Goal: Communication & Community: Answer question/provide support

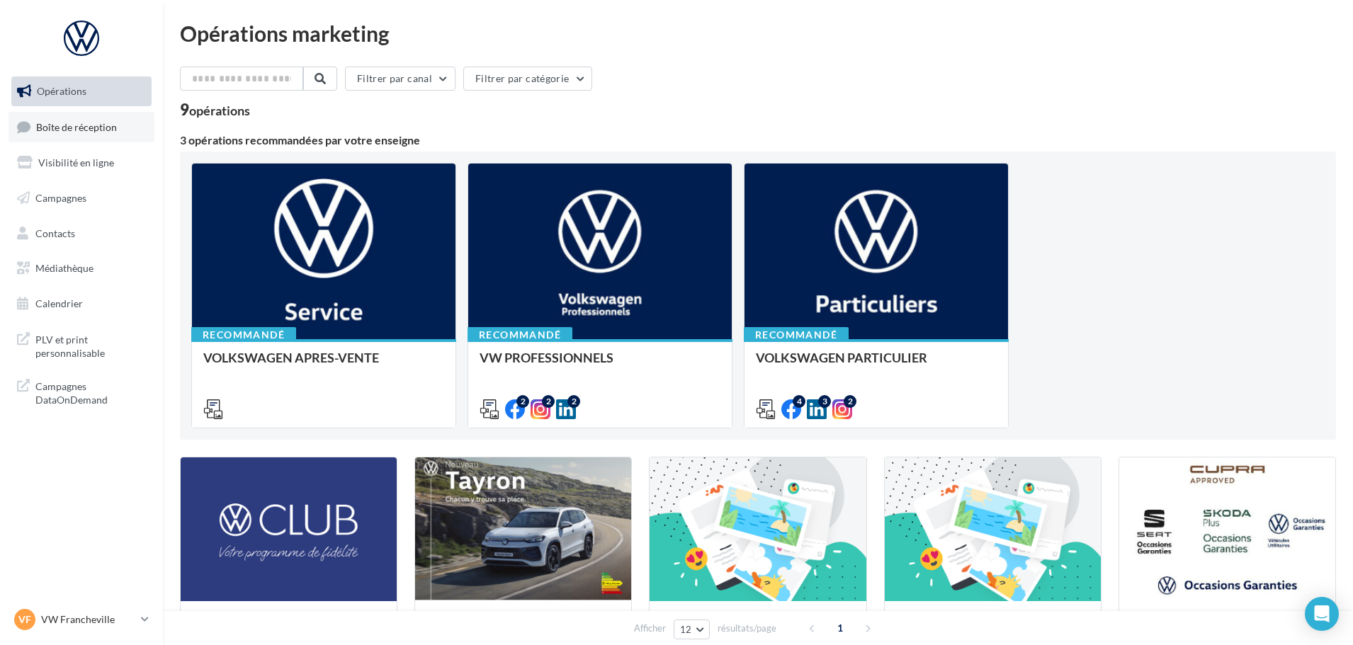
click at [112, 142] on link "Boîte de réception" at bounding box center [81, 127] width 146 height 30
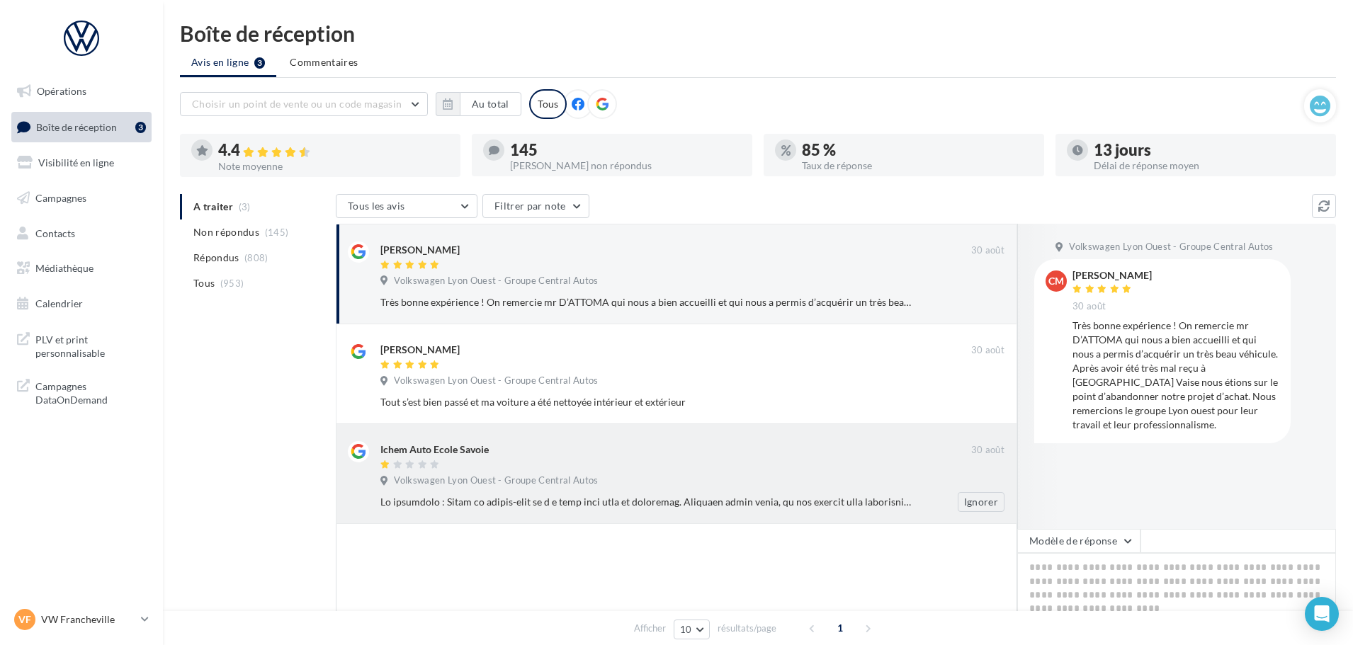
click at [871, 507] on div at bounding box center [646, 502] width 532 height 14
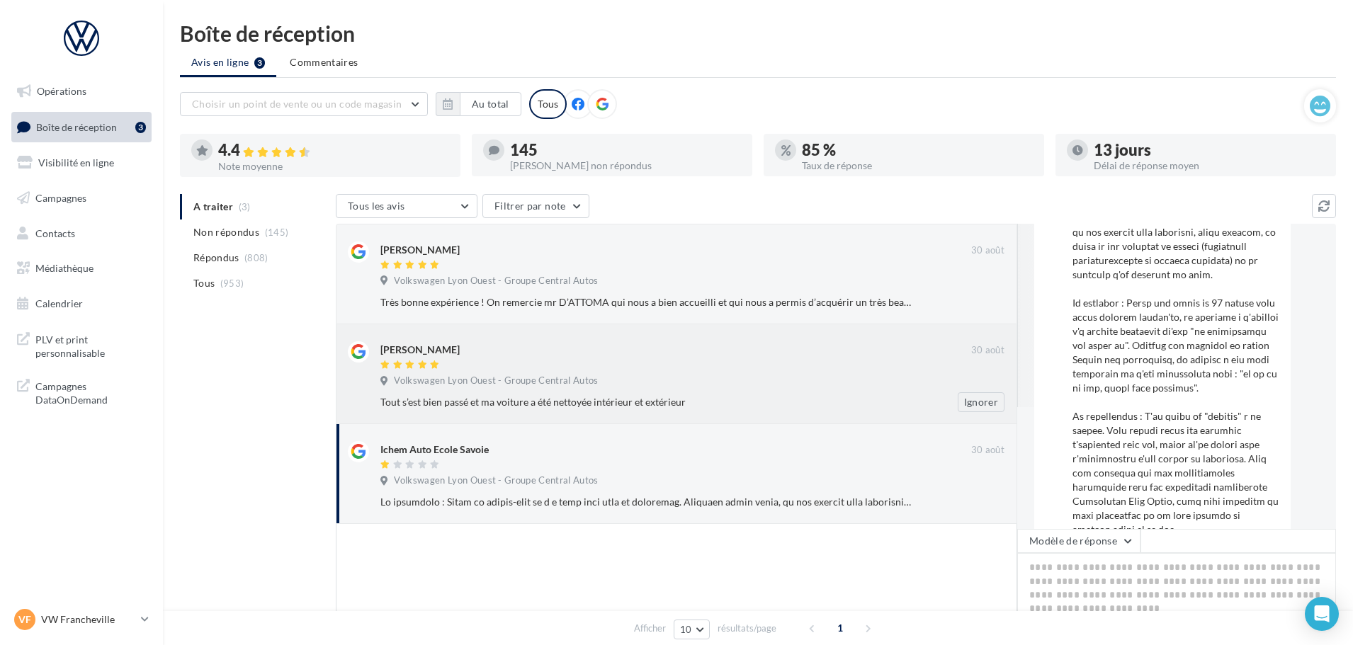
scroll to position [16, 0]
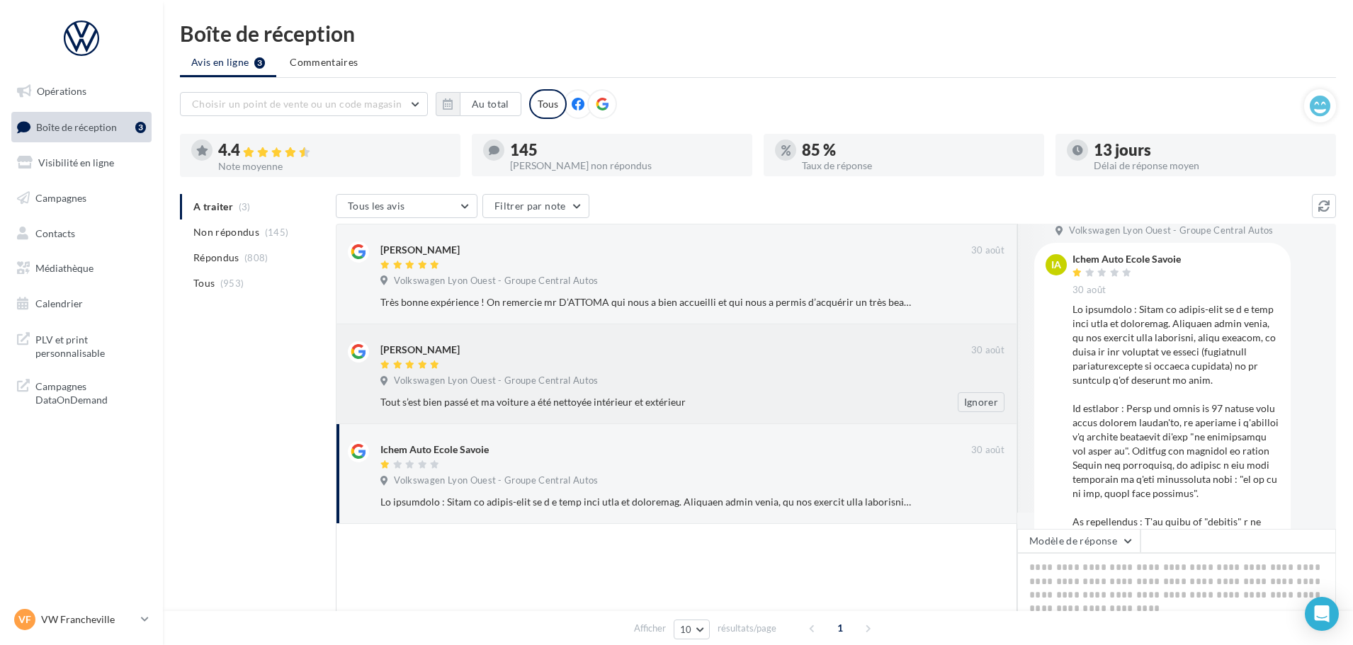
click at [701, 417] on div "[PERSON_NAME] [DATE] Volkswagen Lyon Ouest - Groupe Central Autos Tout s’est bi…" at bounding box center [676, 374] width 681 height 100
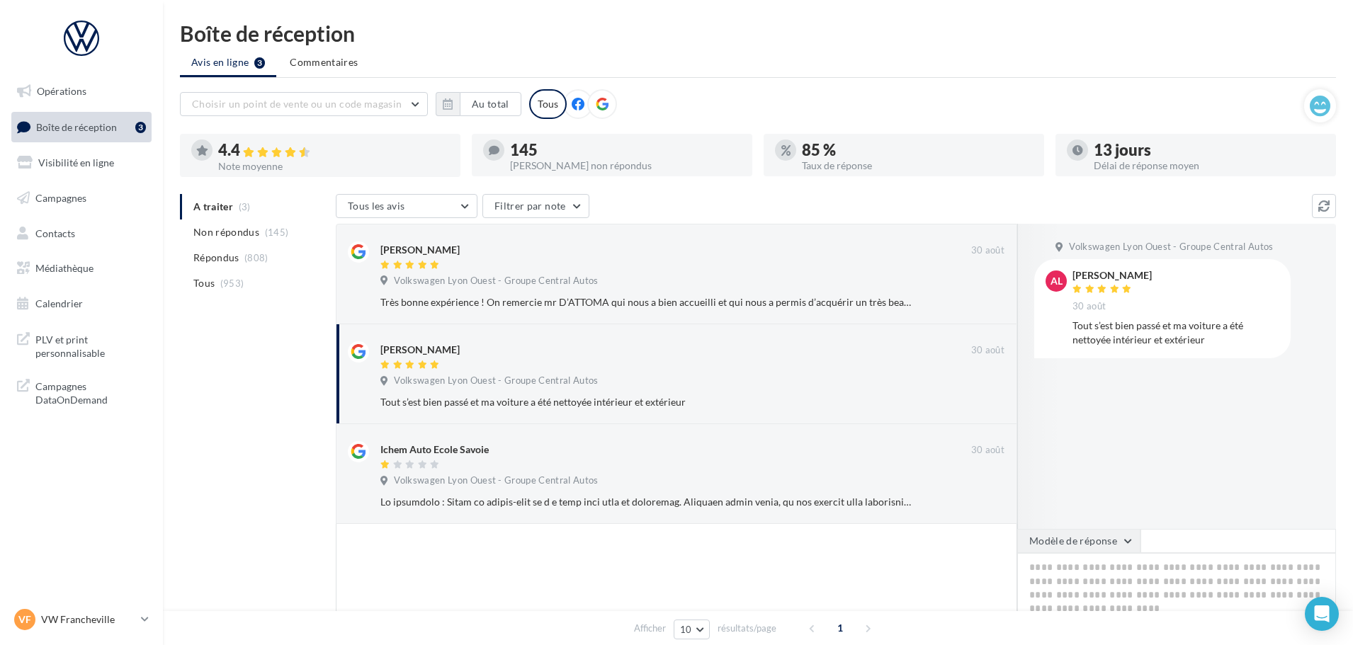
click at [1066, 540] on button "Modèle de réponse" at bounding box center [1078, 541] width 123 height 24
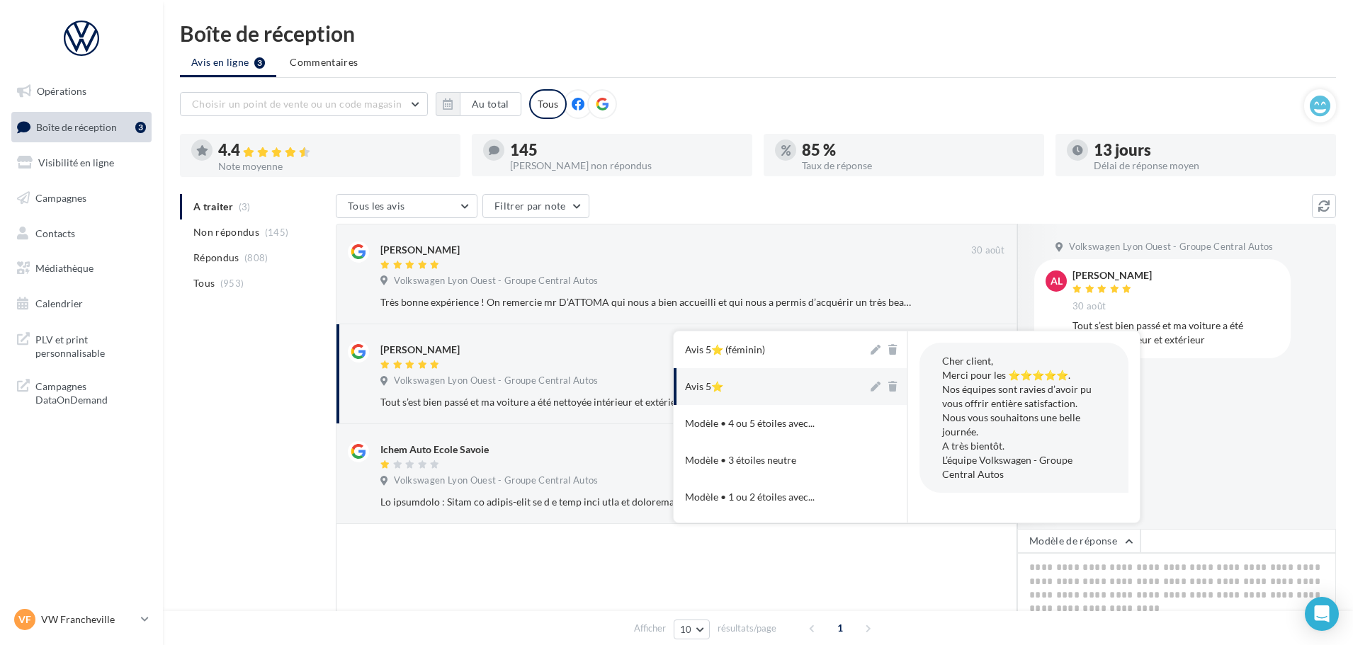
click at [784, 385] on button "Avis 5⭐" at bounding box center [770, 386] width 194 height 37
type textarea "**********"
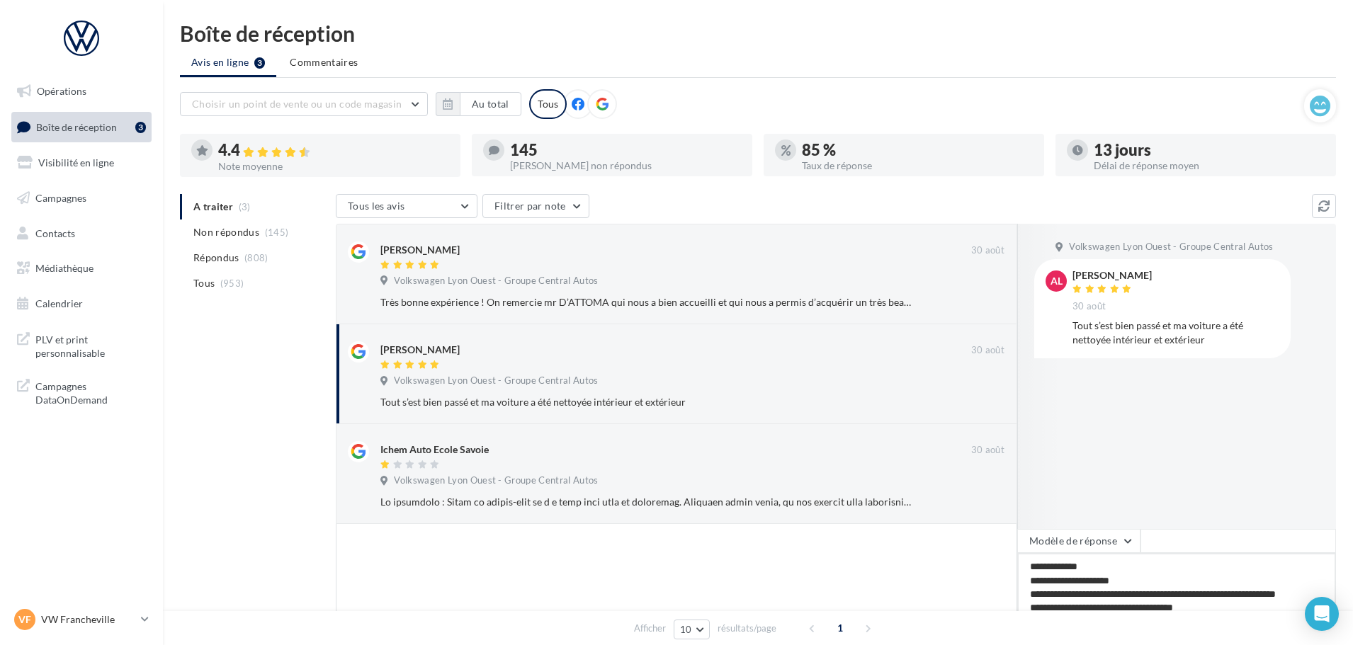
scroll to position [71, 0]
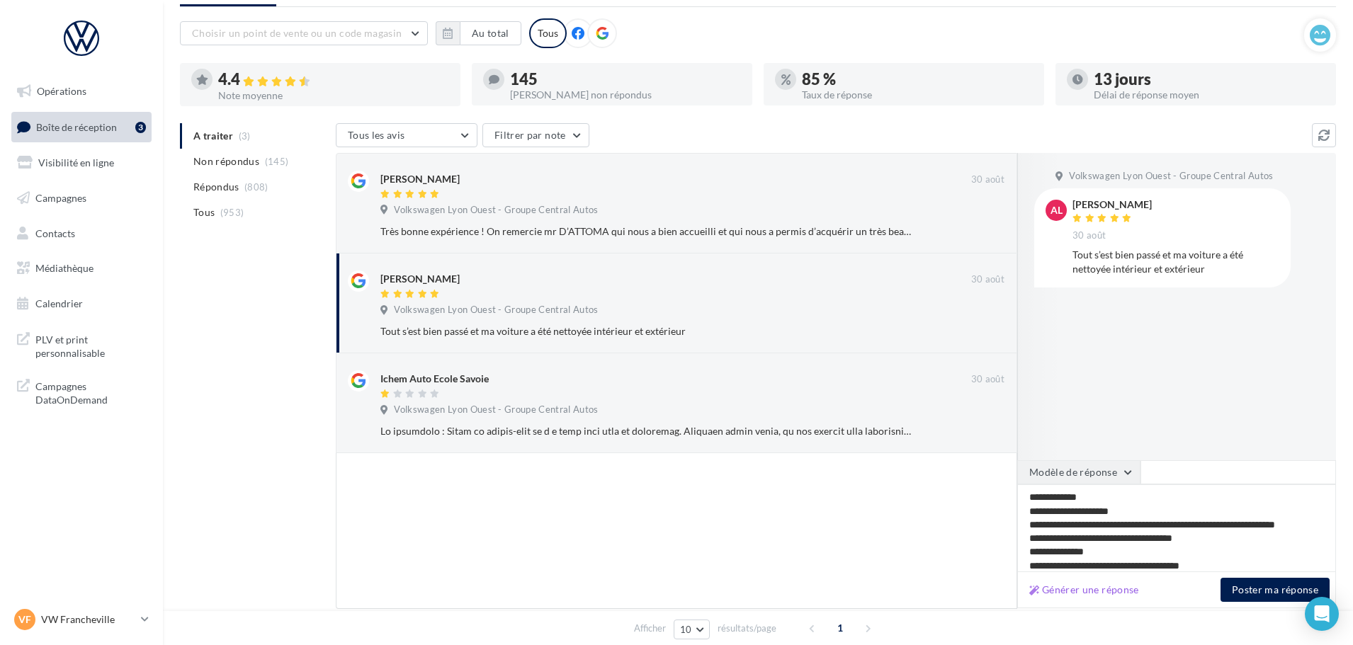
click at [1047, 473] on button "Modèle de réponse" at bounding box center [1078, 472] width 123 height 24
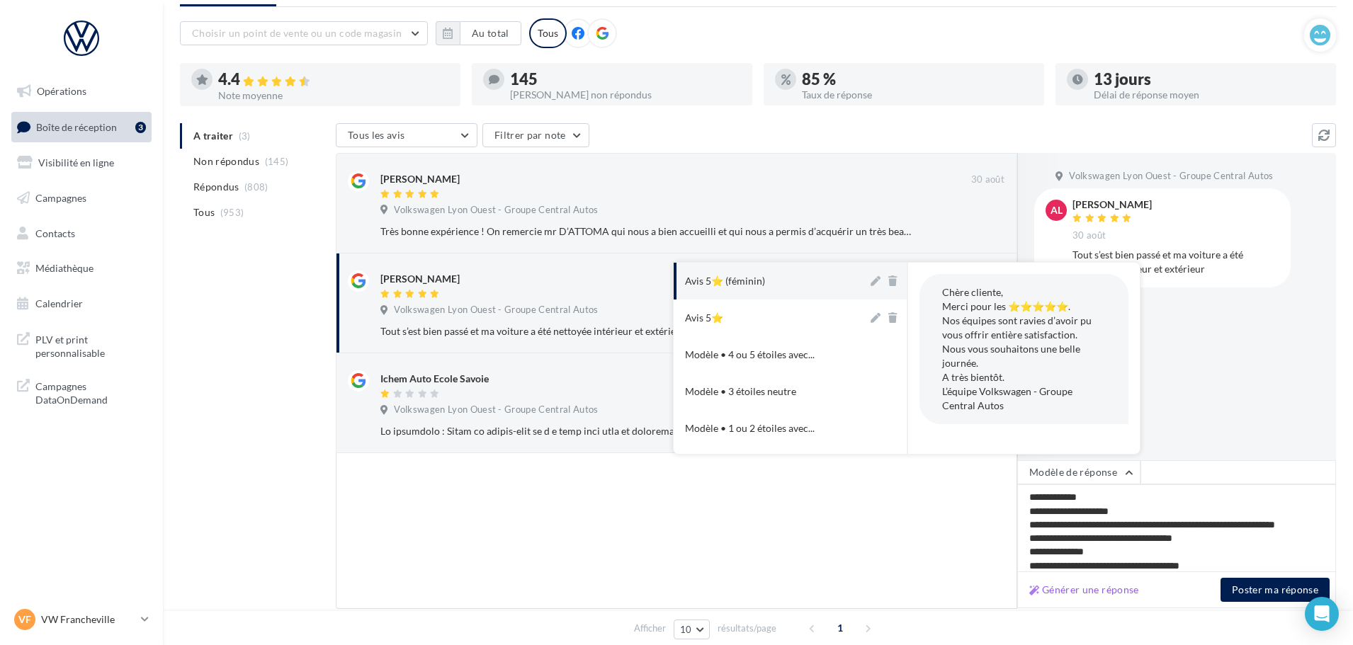
click at [751, 286] on div "Avis 5⭐ (féminin)" at bounding box center [725, 281] width 80 height 14
type textarea "**********"
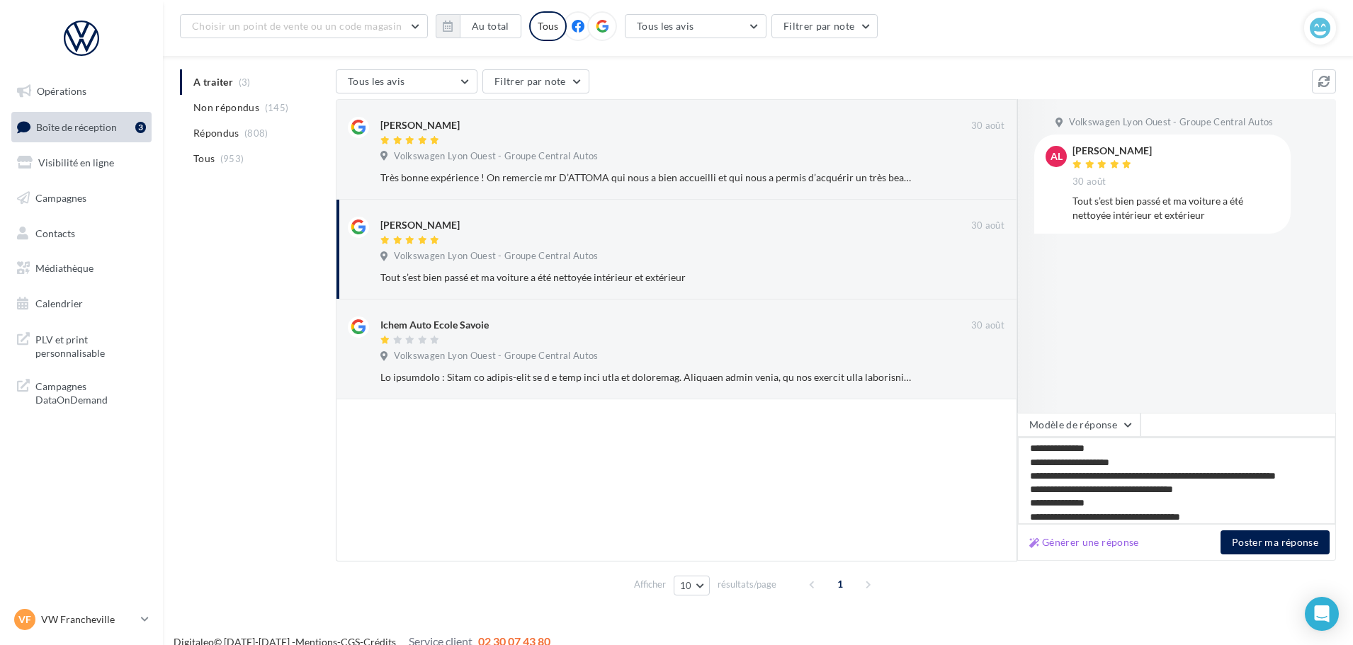
scroll to position [137, 0]
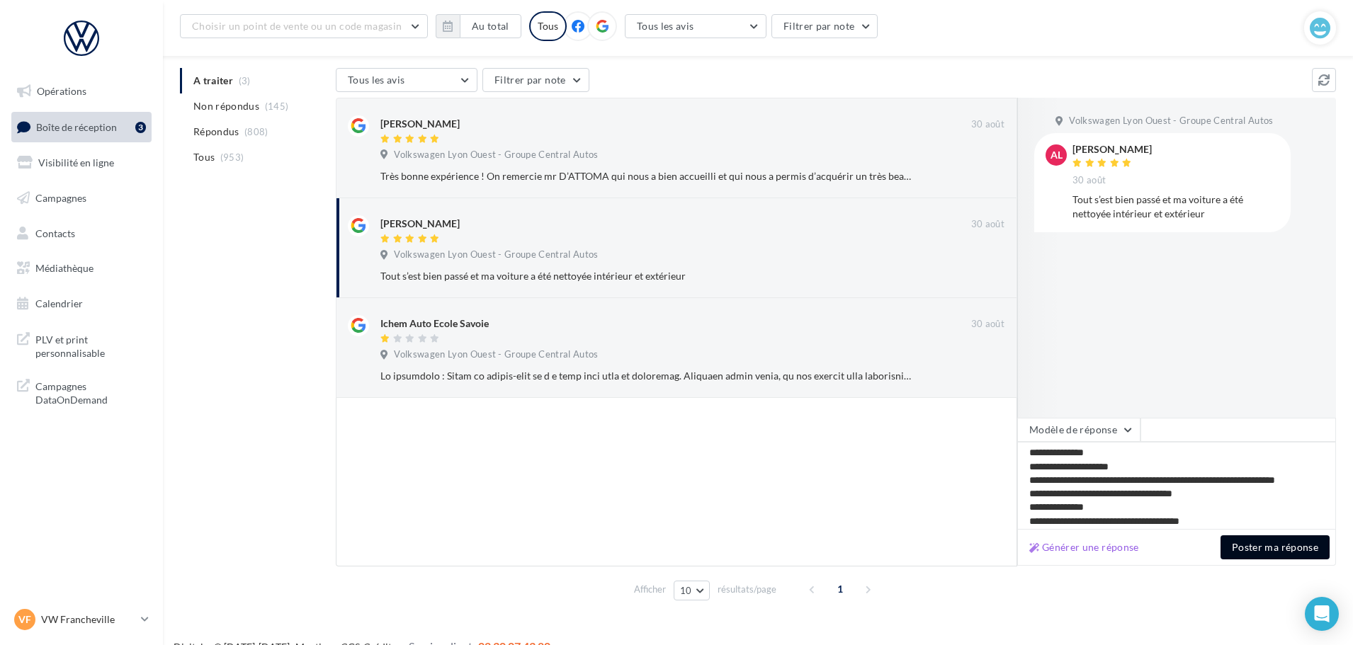
click at [1260, 547] on button "Poster ma réponse" at bounding box center [1274, 547] width 109 height 24
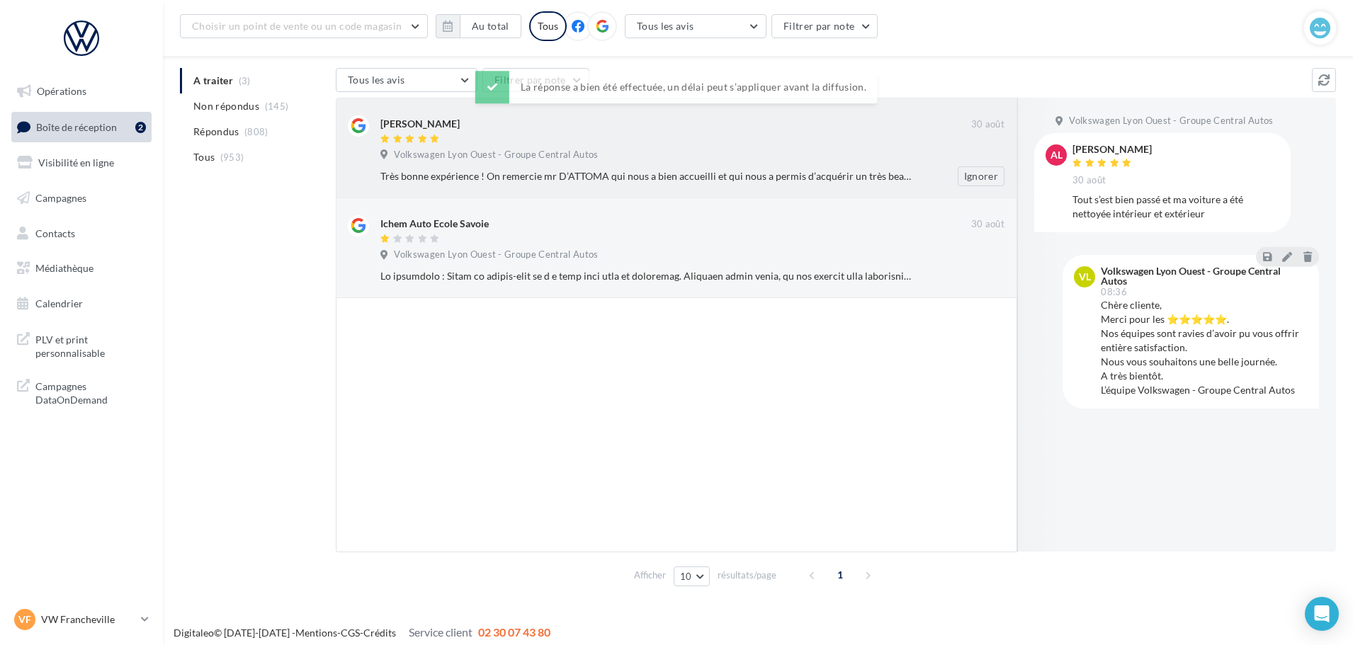
click at [632, 151] on div "Volkswagen Lyon Ouest - Groupe Central Autos" at bounding box center [692, 157] width 624 height 16
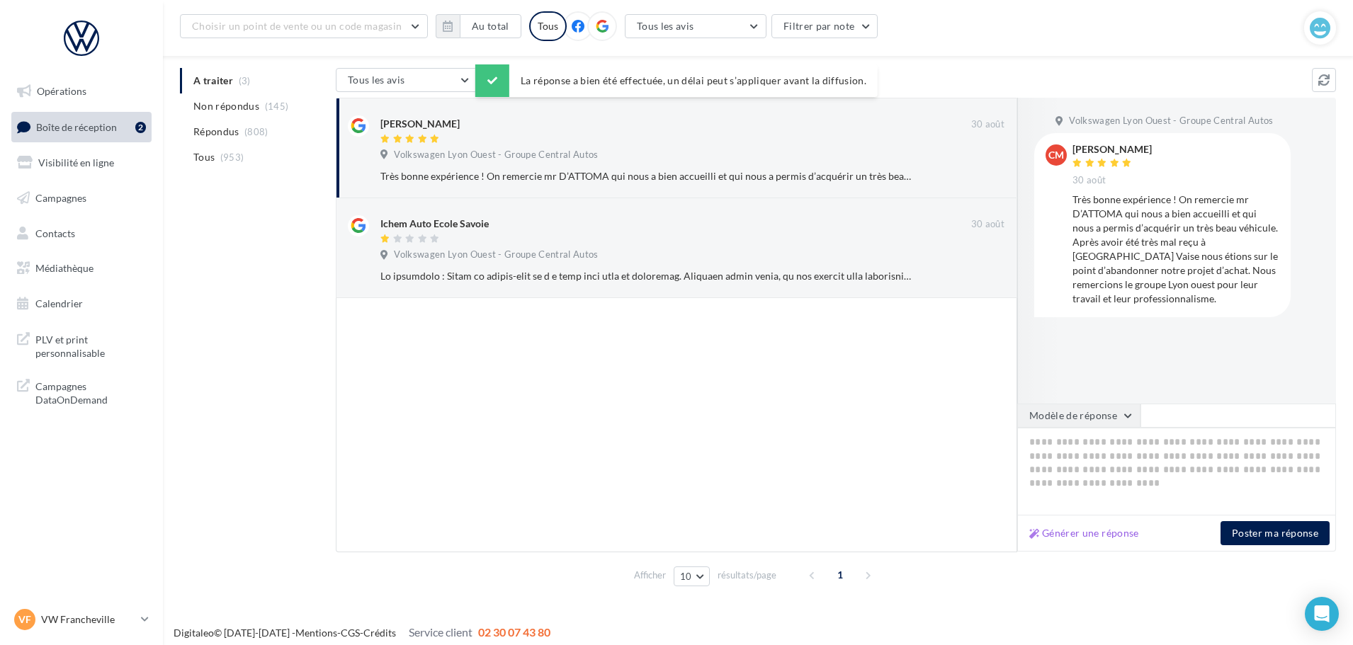
click at [1077, 420] on button "Modèle de réponse" at bounding box center [1078, 416] width 123 height 24
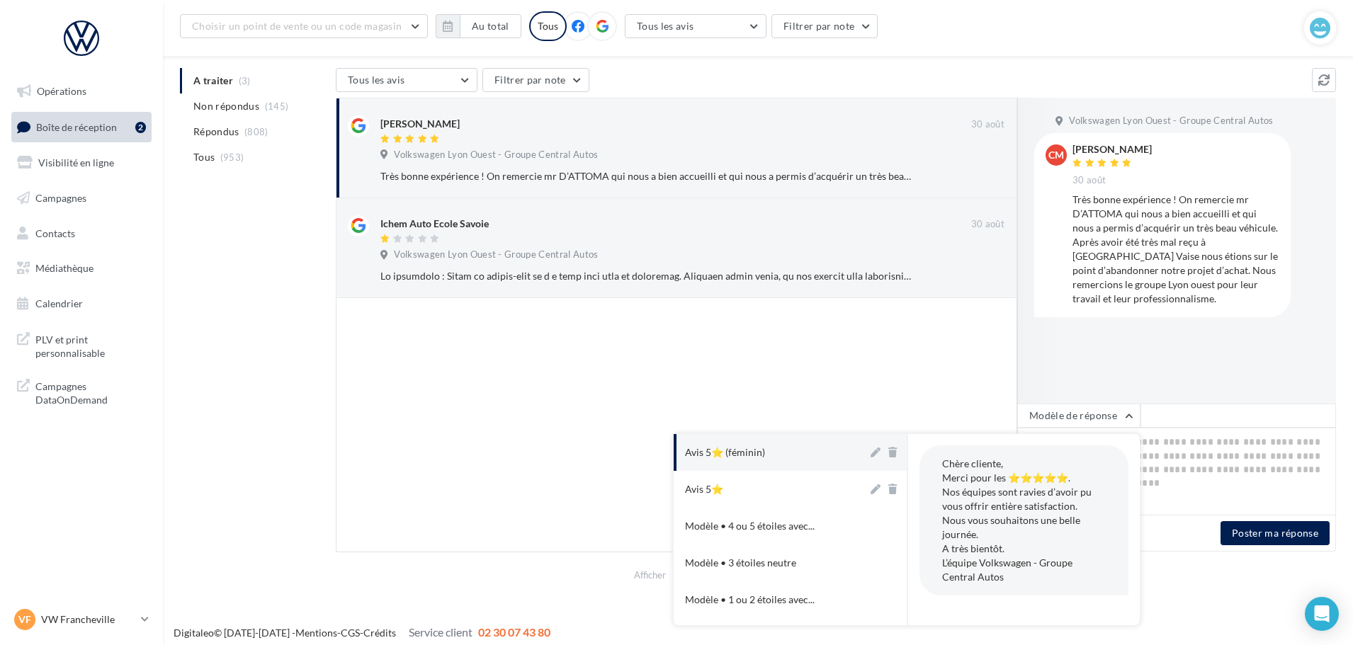
click at [758, 457] on div "Avis 5⭐ (féminin)" at bounding box center [725, 452] width 80 height 14
type textarea "**********"
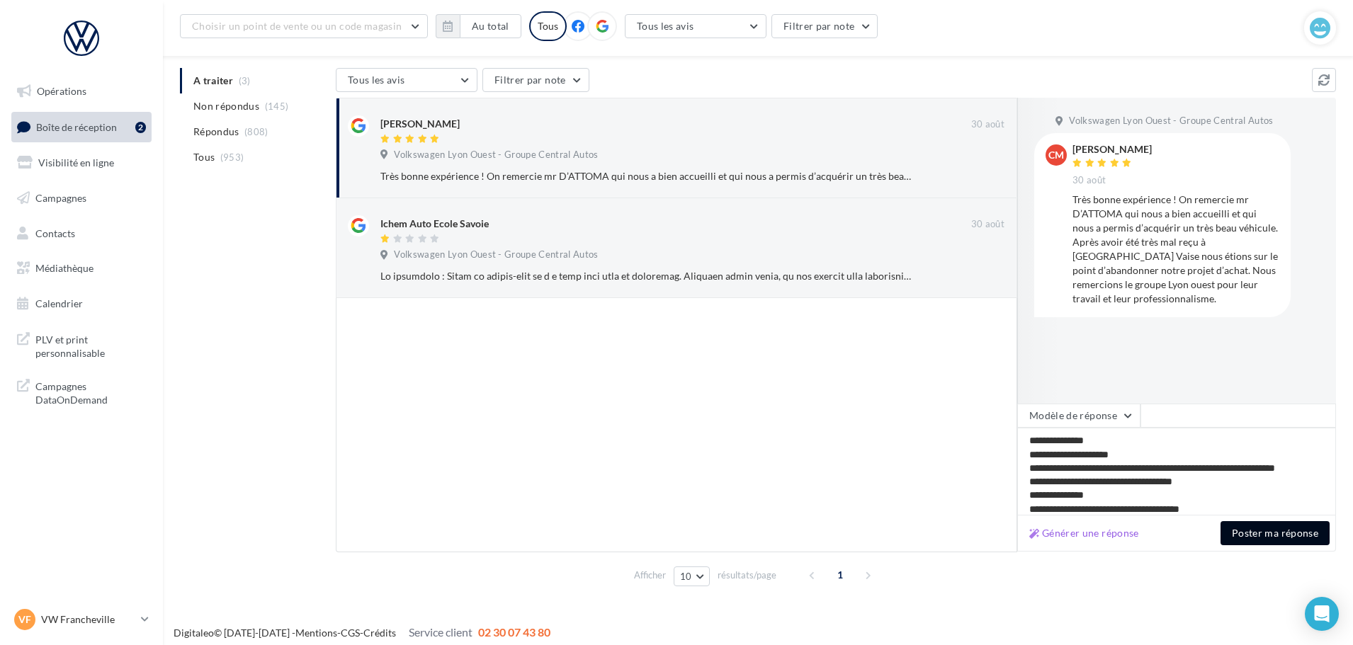
click at [1277, 541] on button "Poster ma réponse" at bounding box center [1274, 533] width 109 height 24
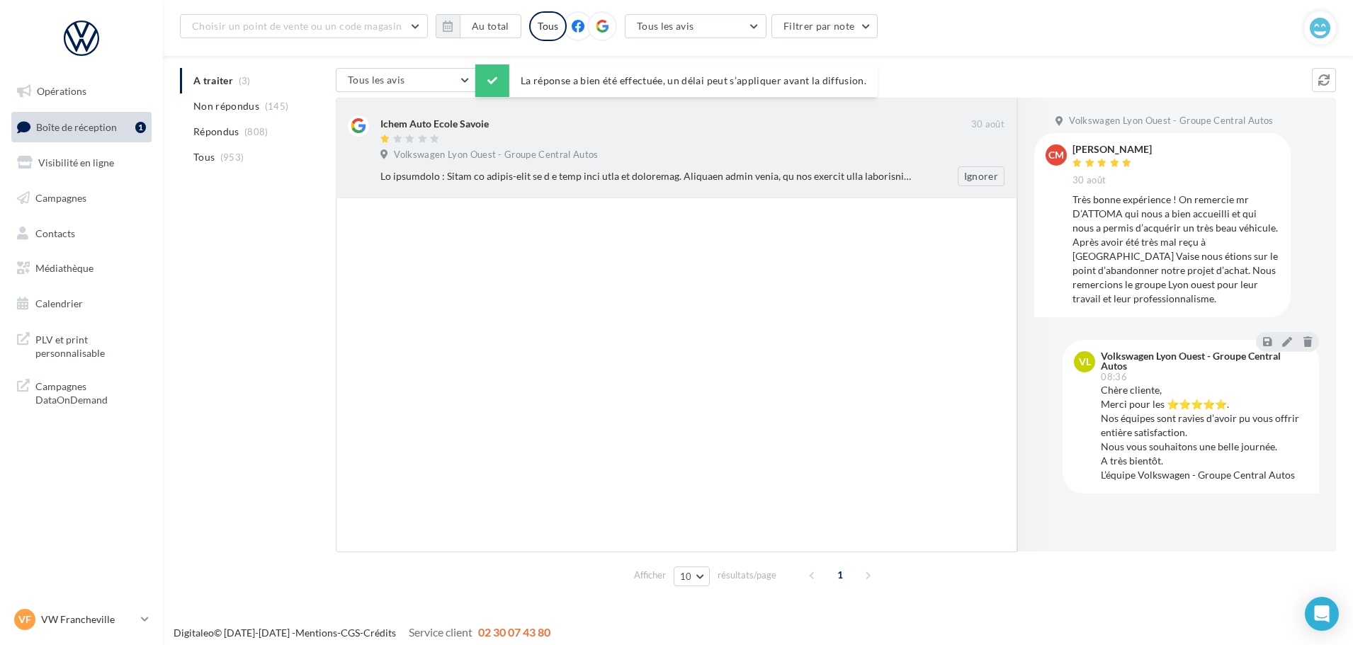
click at [696, 159] on div "Volkswagen Lyon Ouest - Groupe Central Autos" at bounding box center [692, 157] width 624 height 16
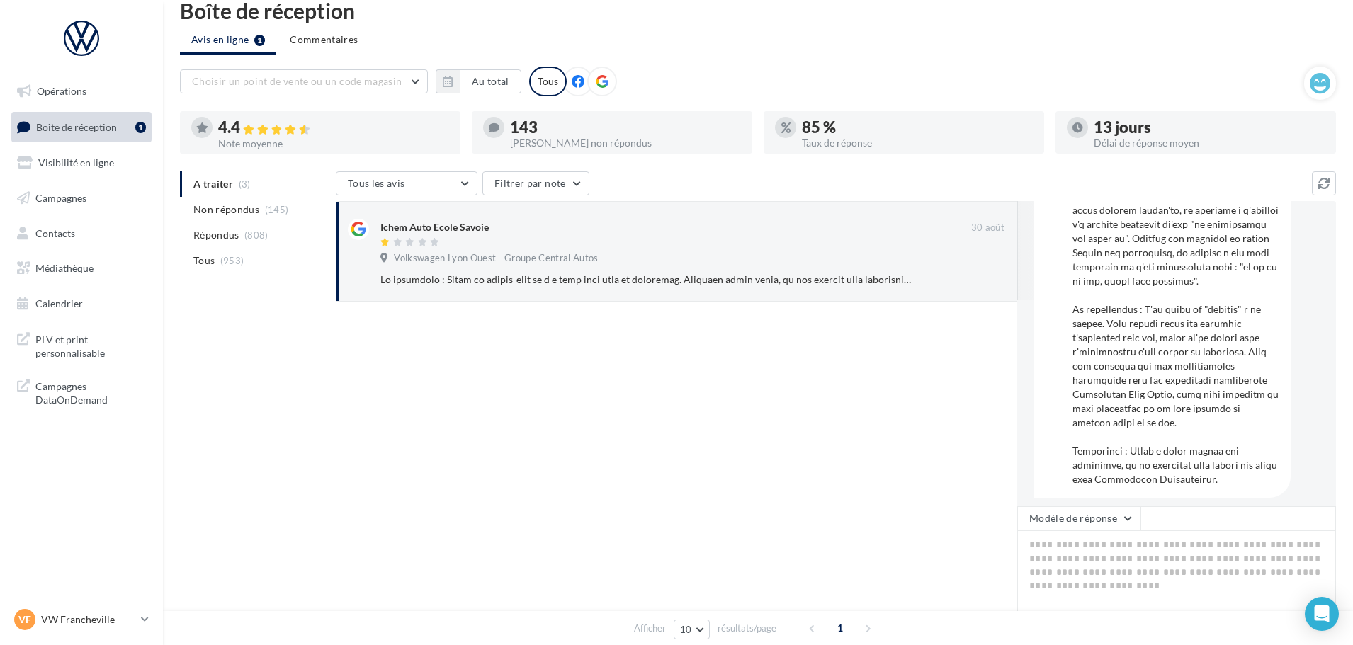
scroll to position [228, 0]
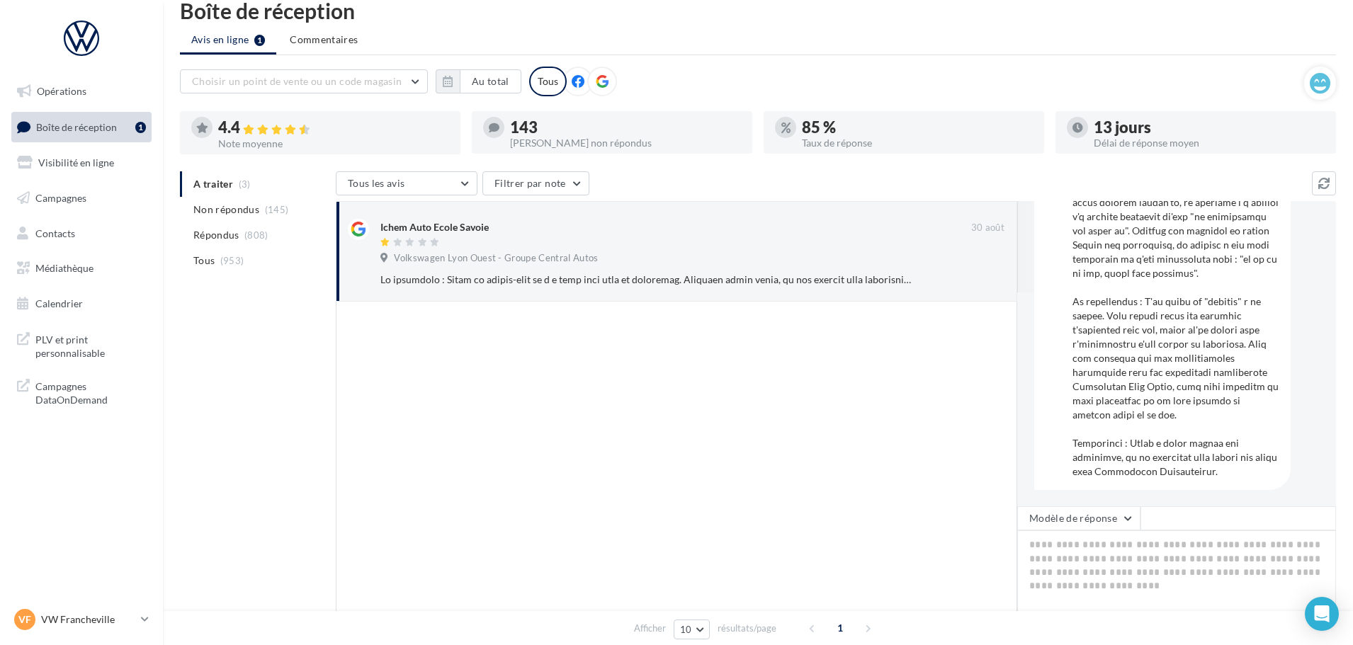
drag, startPoint x: 1069, startPoint y: 244, endPoint x: 1247, endPoint y: 481, distance: 296.4
click at [1247, 481] on div "IA Ichem Auto Ecole Savoie [DATE]" at bounding box center [1162, 256] width 256 height 467
copy div "Lorem Ipsu Dolor Sitame 30 cons Ad elitseddo : Eiusm te incidi-utla et d m aliq…"
click at [40, 611] on div "VF VW Francheville vw-fra-gru" at bounding box center [74, 619] width 121 height 21
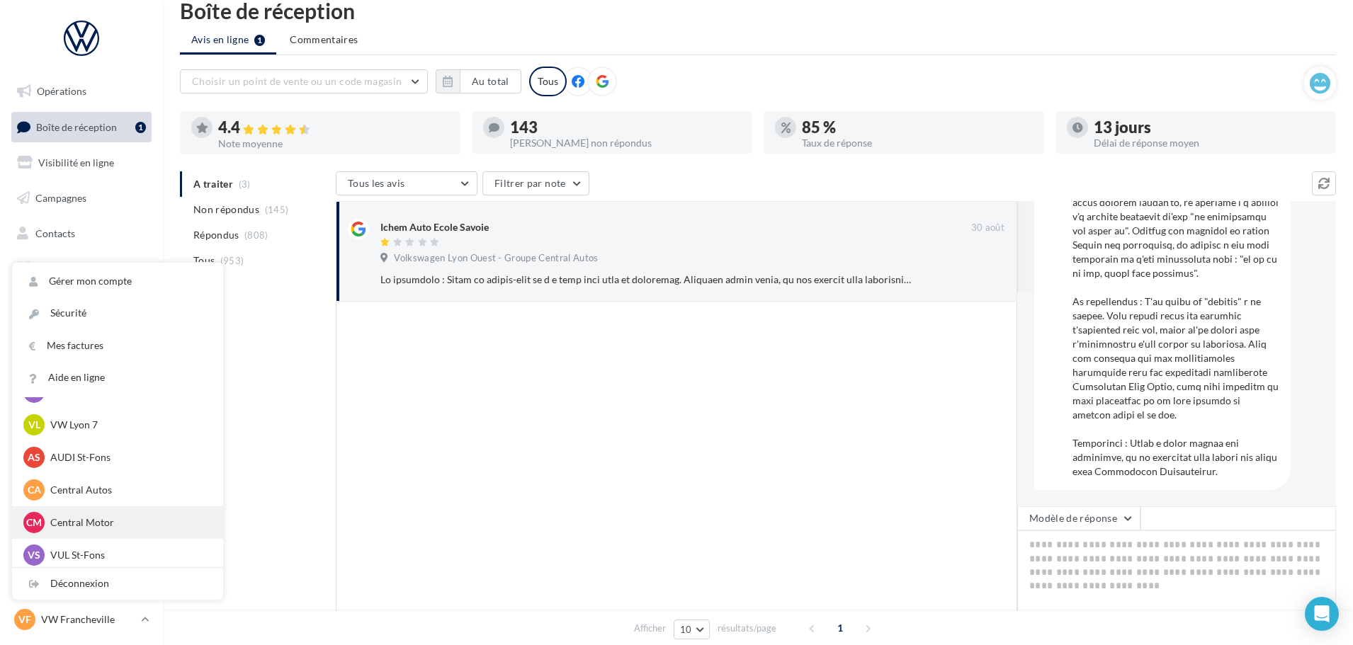
scroll to position [195, 0]
click at [90, 429] on div "VL VW Lyon 7 vw-lyo-gru" at bounding box center [117, 420] width 188 height 21
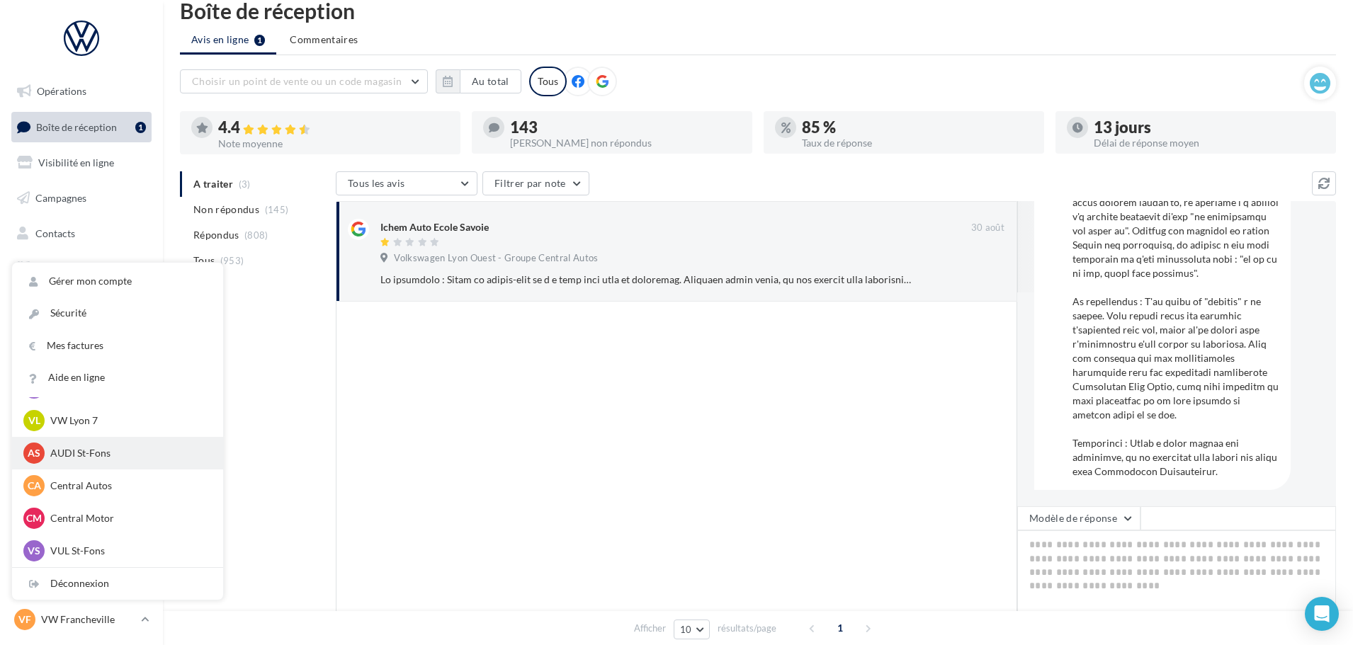
click at [91, 460] on p "AUDI St-Fons" at bounding box center [128, 453] width 156 height 14
